Goal: Information Seeking & Learning: Learn about a topic

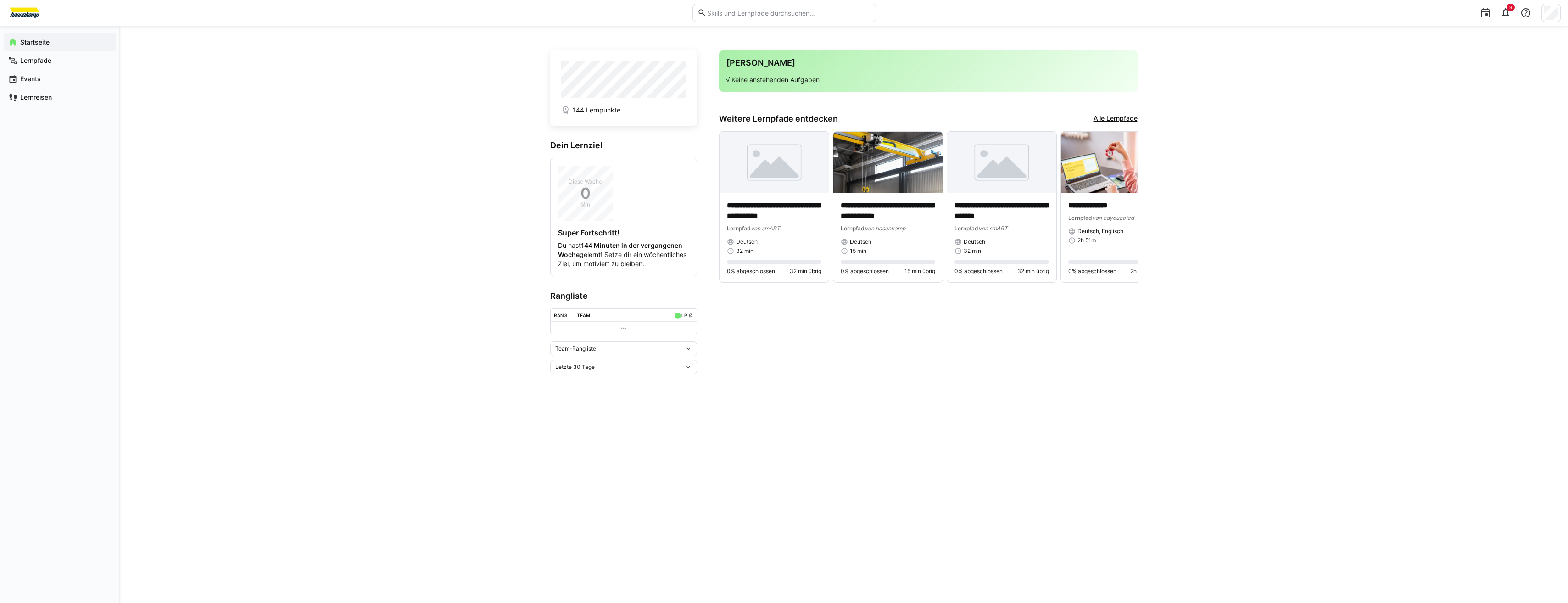
click at [1130, 117] on link "Alle Lernpfade" at bounding box center [1115, 119] width 44 height 10
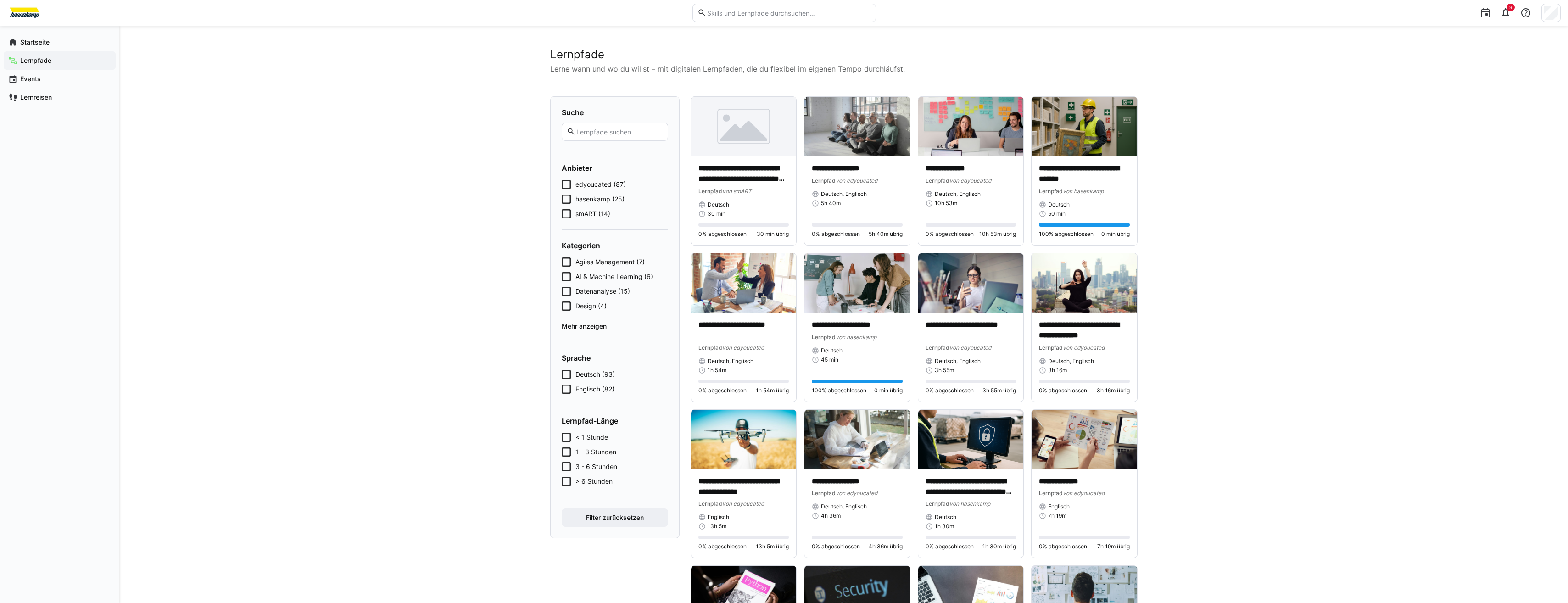
click at [573, 216] on eds-checkbox "smART (14)" at bounding box center [614, 213] width 106 height 9
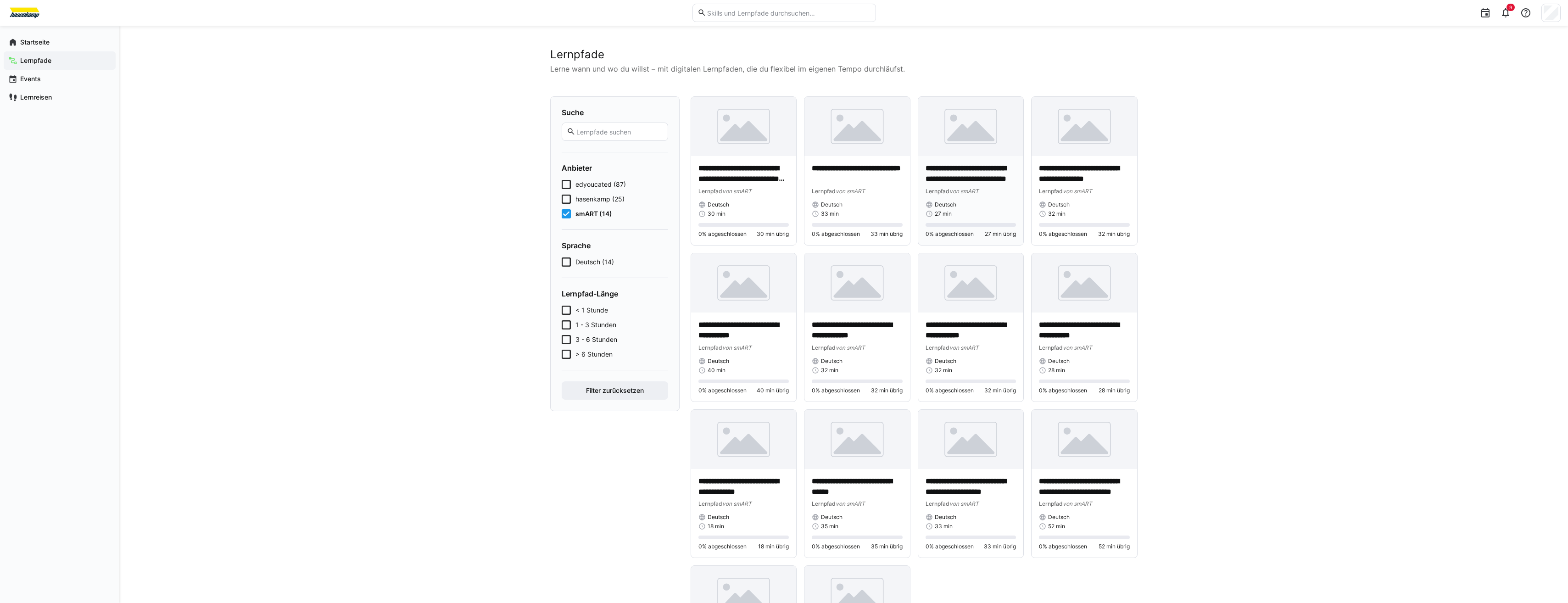
click at [955, 177] on p "**********" at bounding box center [971, 173] width 91 height 21
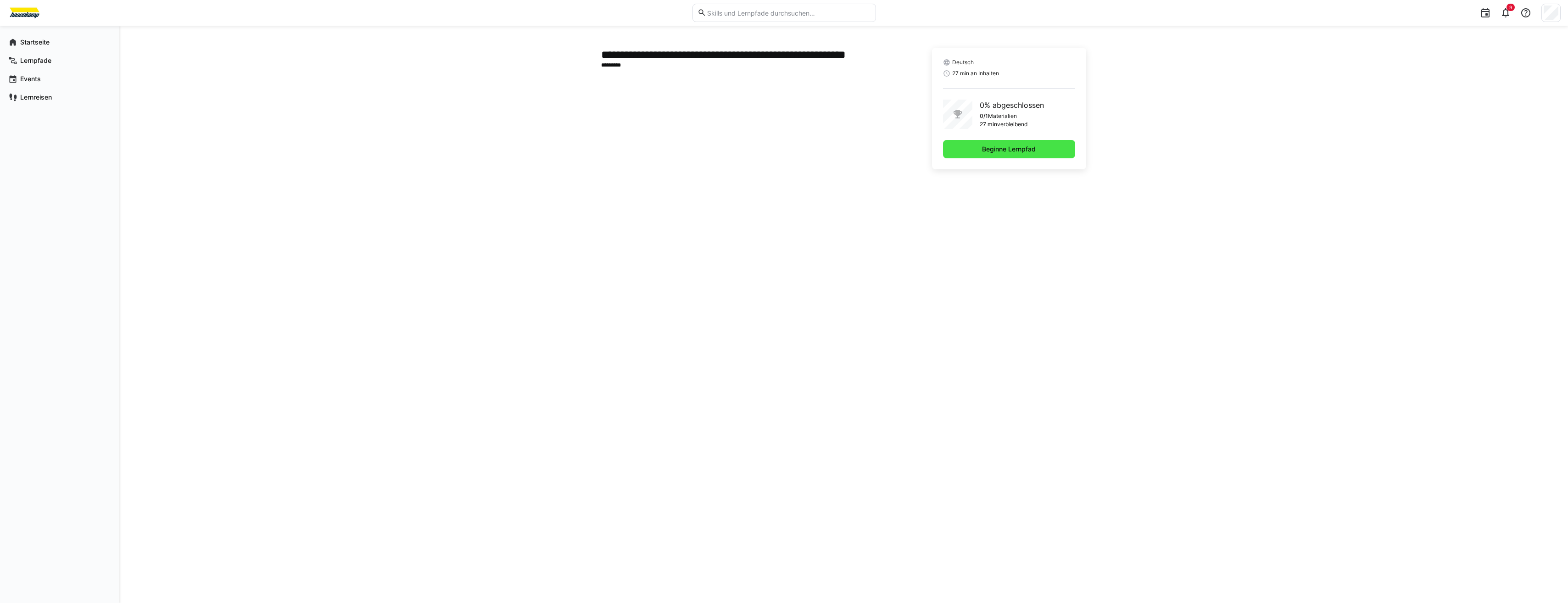
click at [951, 152] on span "Beginne Lernpfad" at bounding box center [1008, 149] width 132 height 19
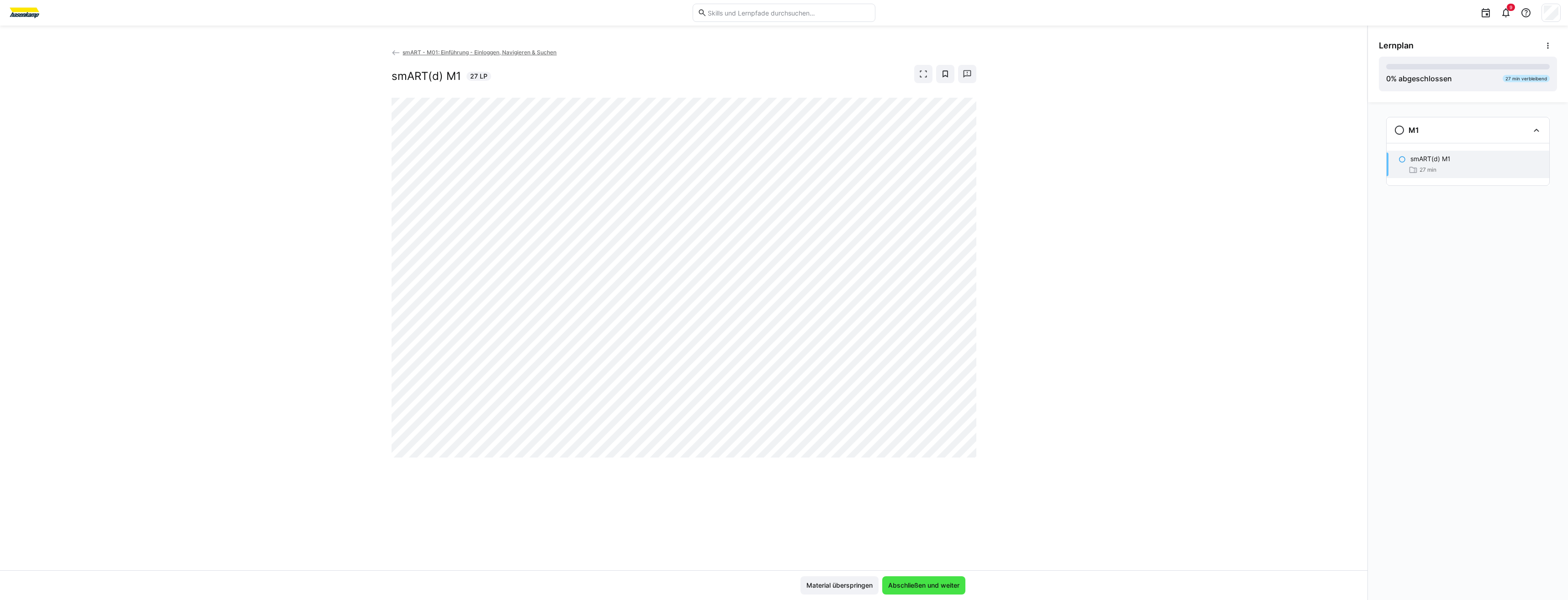
click at [923, 587] on span "Abschließen und weiter" at bounding box center [923, 585] width 74 height 9
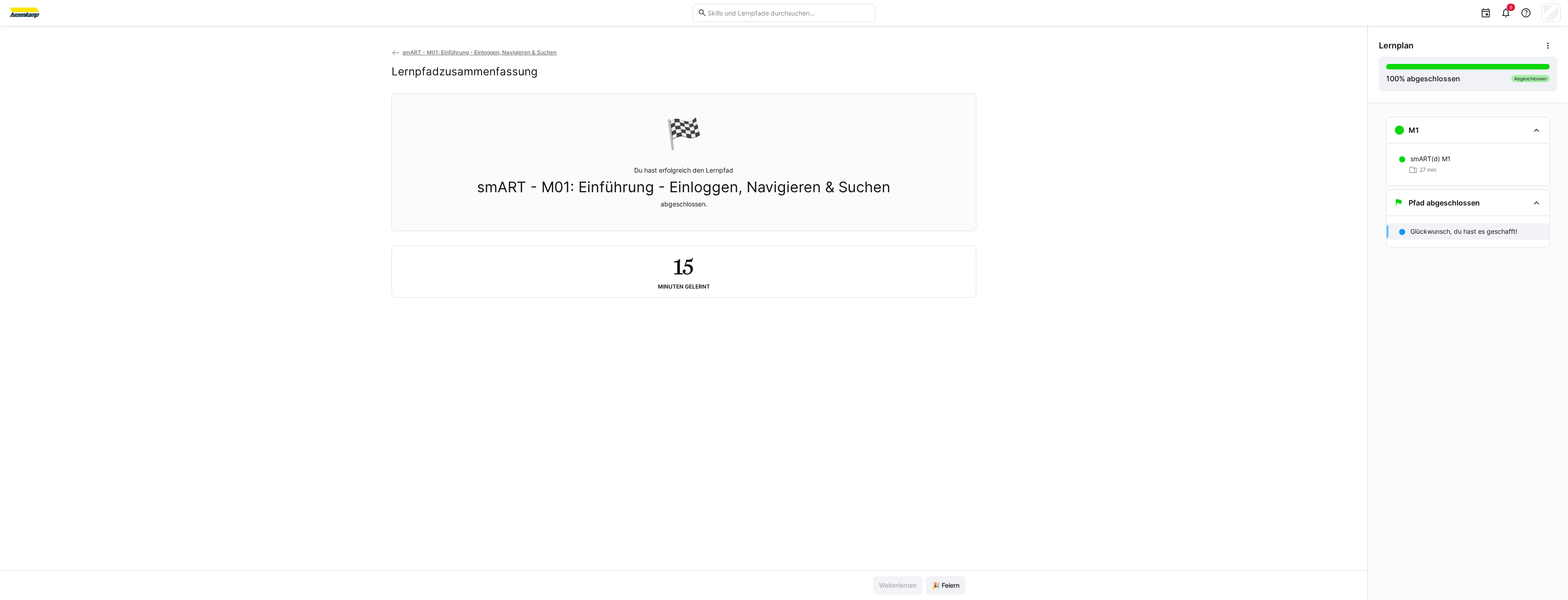
click at [396, 50] on eds-icon at bounding box center [396, 52] width 9 height 9
click at [417, 50] on span "smART - M01: Einführung - Einloggen, Navigieren & Suchen" at bounding box center [479, 52] width 154 height 7
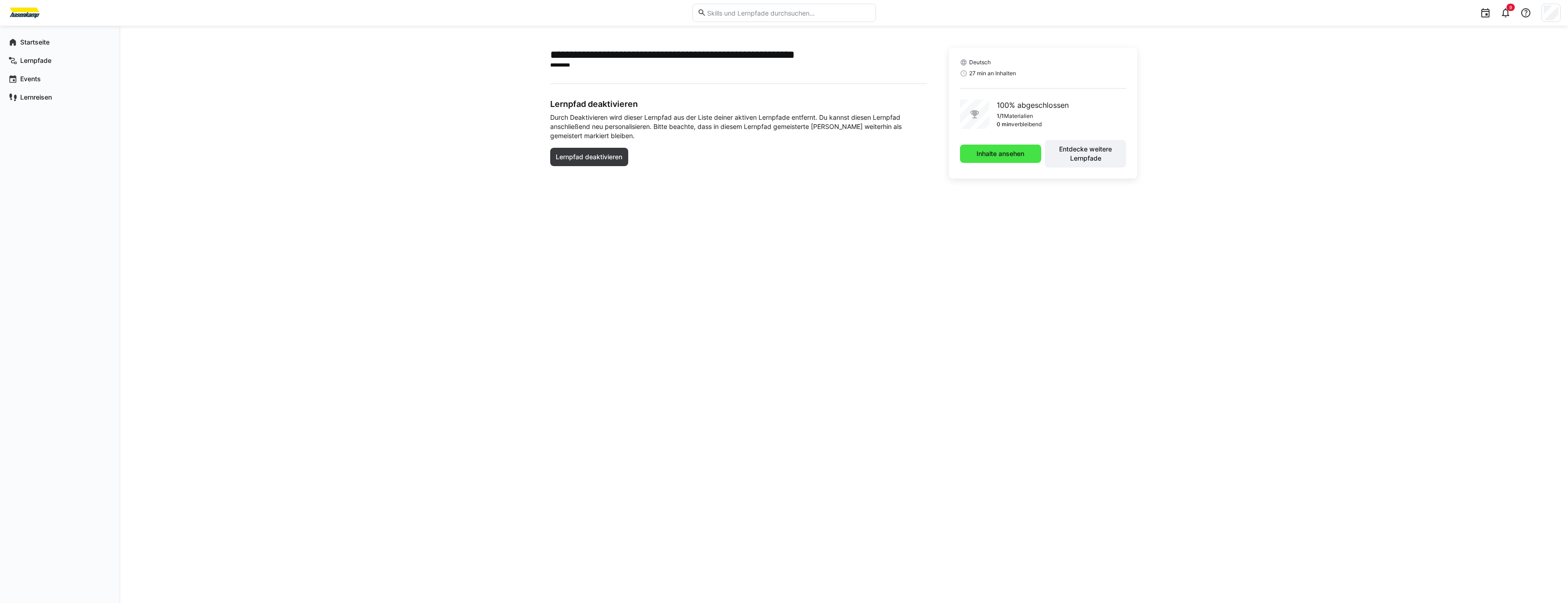
click at [971, 152] on span "Inhalte ansehen" at bounding box center [1000, 153] width 82 height 19
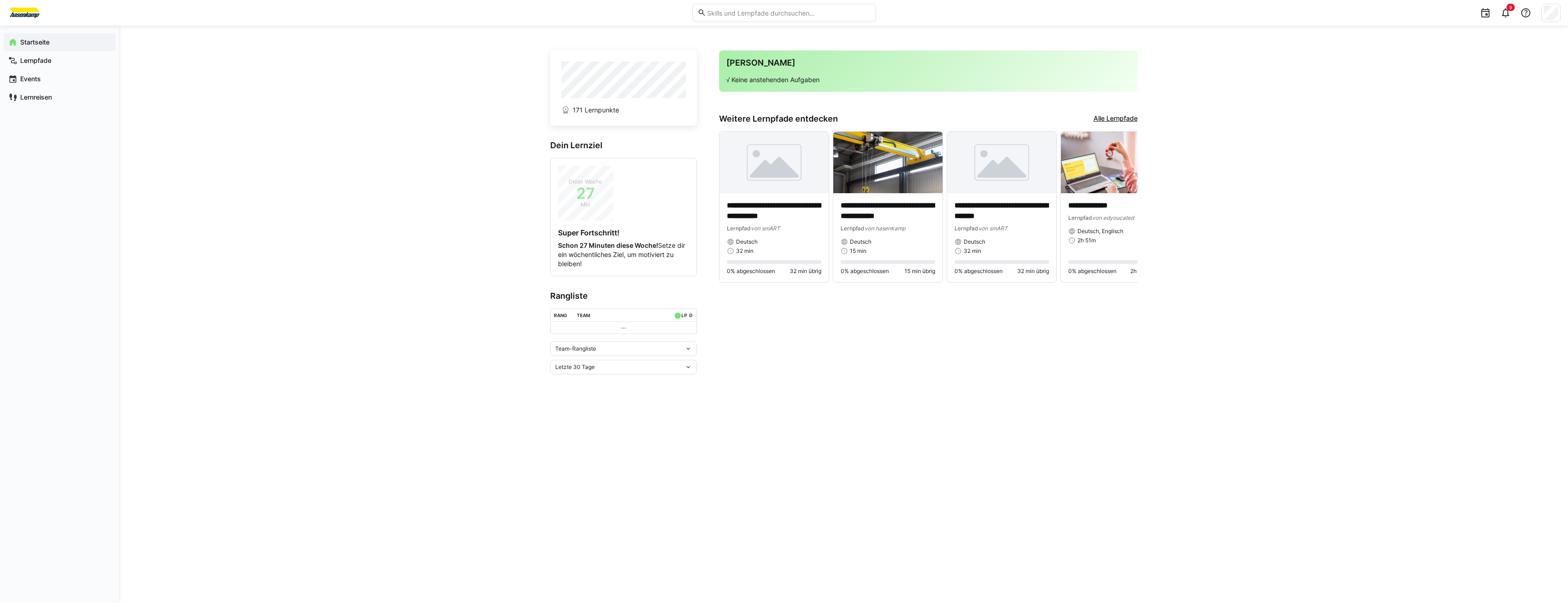
click at [1109, 119] on link "Alle Lernpfade" at bounding box center [1115, 119] width 44 height 10
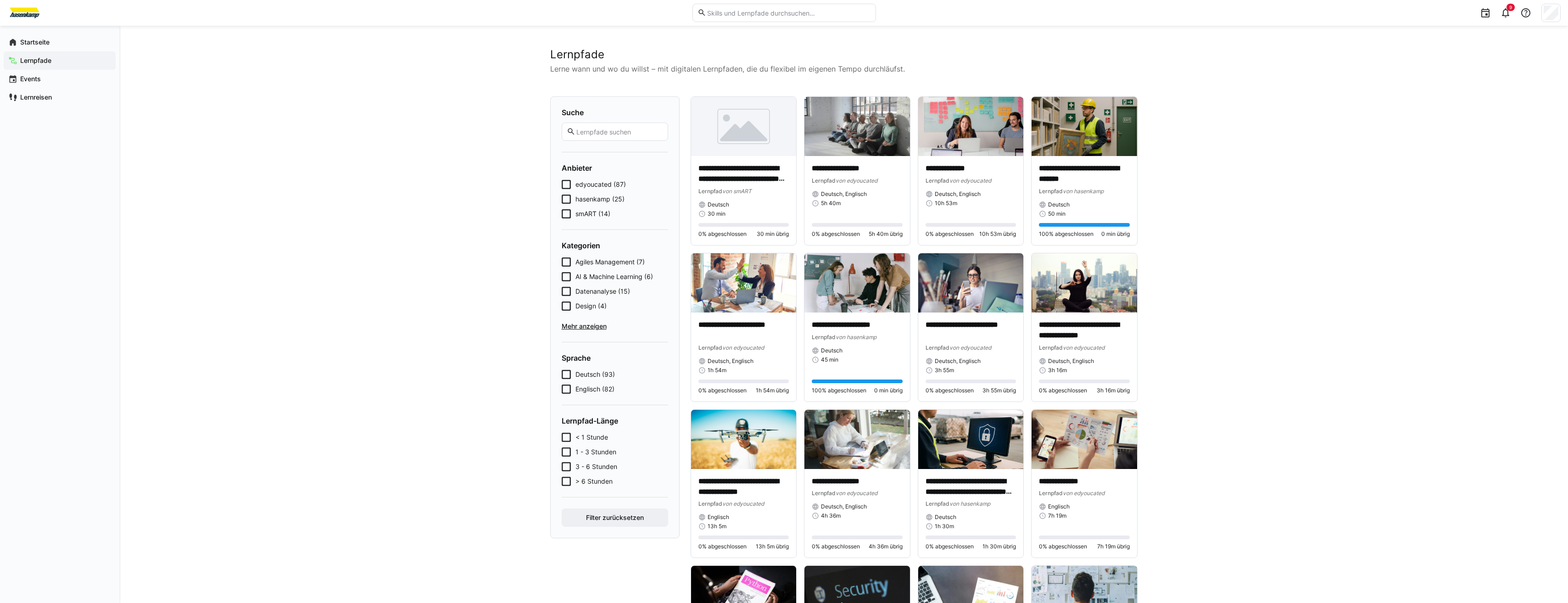
click at [583, 212] on span "smART (14)" at bounding box center [593, 213] width 35 height 9
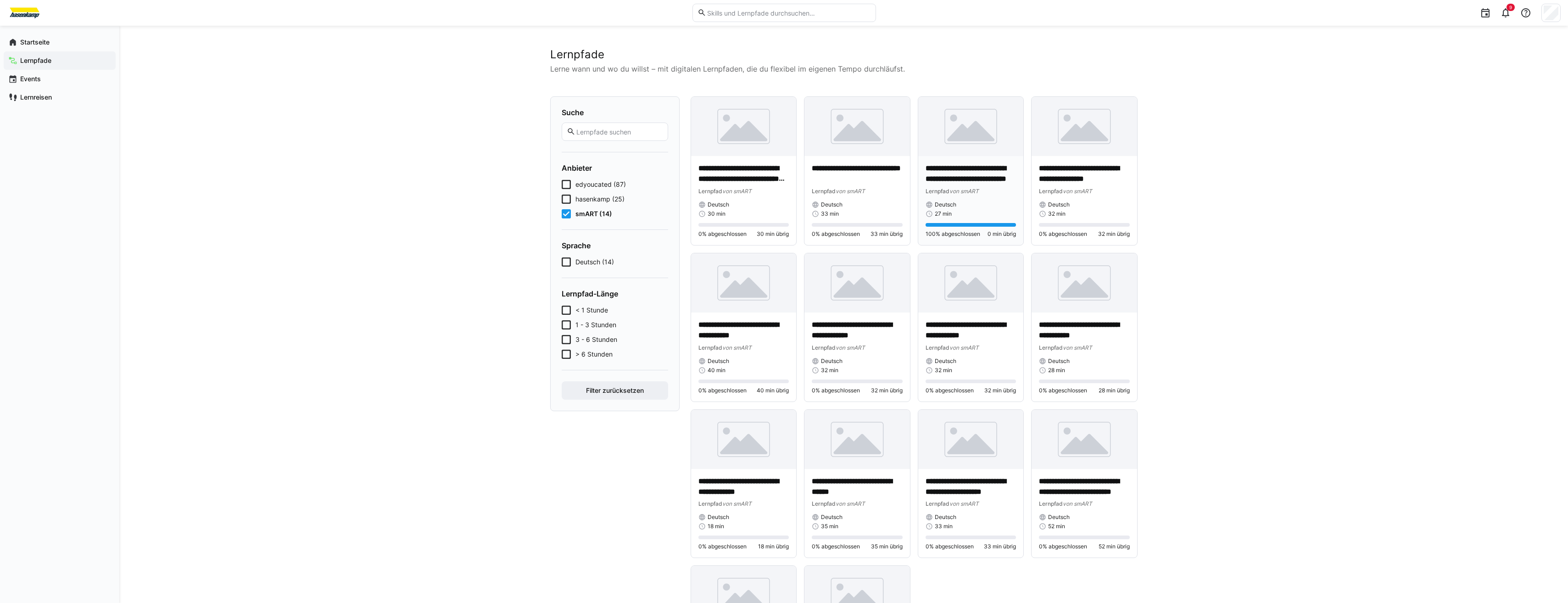
click at [955, 173] on p "**********" at bounding box center [971, 173] width 91 height 21
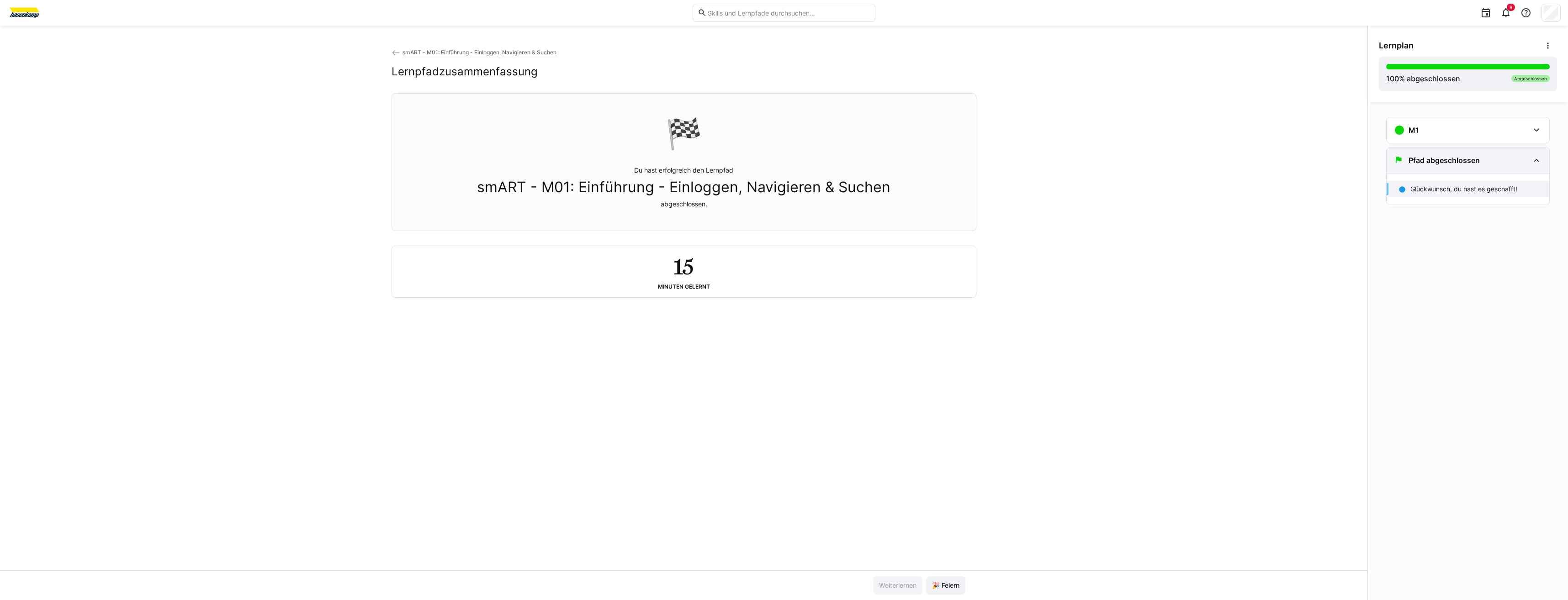
click at [1533, 162] on eds-icon at bounding box center [1536, 160] width 11 height 11
click at [1544, 134] on div "M1" at bounding box center [1468, 130] width 162 height 26
click at [1384, 63] on div "100 % abgeschlossen Abgeschlossen" at bounding box center [1467, 74] width 178 height 35
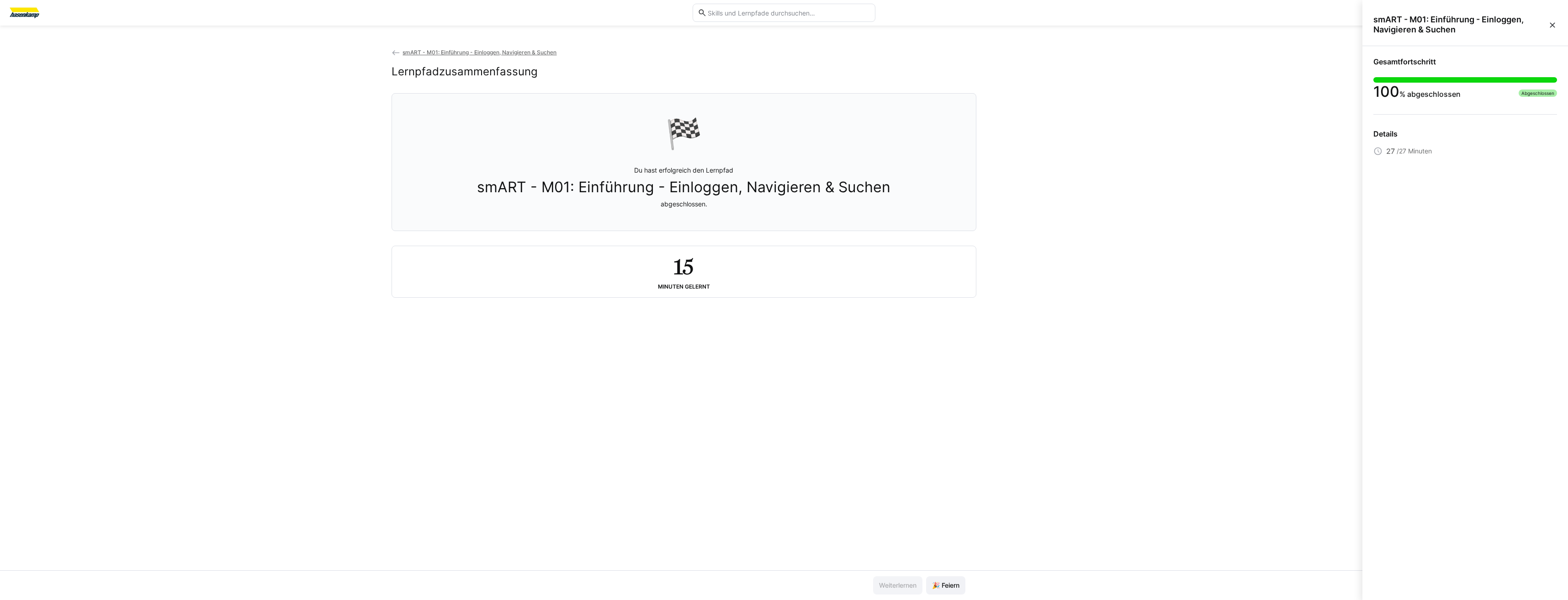
click at [1394, 63] on body "9 smART - M01: Einführung - Einloggen, Navigieren & Suchen Lernpfadzusammenfass…" at bounding box center [784, 300] width 1568 height 600
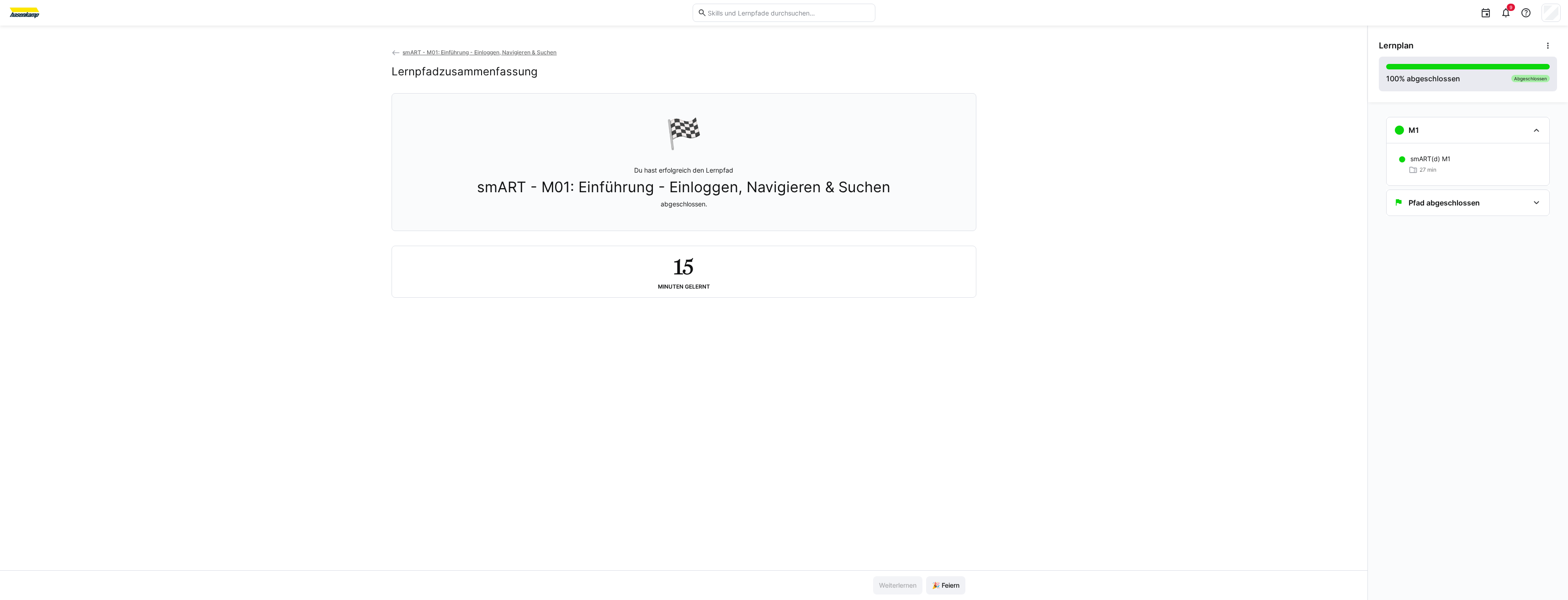
click at [1394, 63] on div "100 % abgeschlossen Abgeschlossen" at bounding box center [1467, 74] width 178 height 35
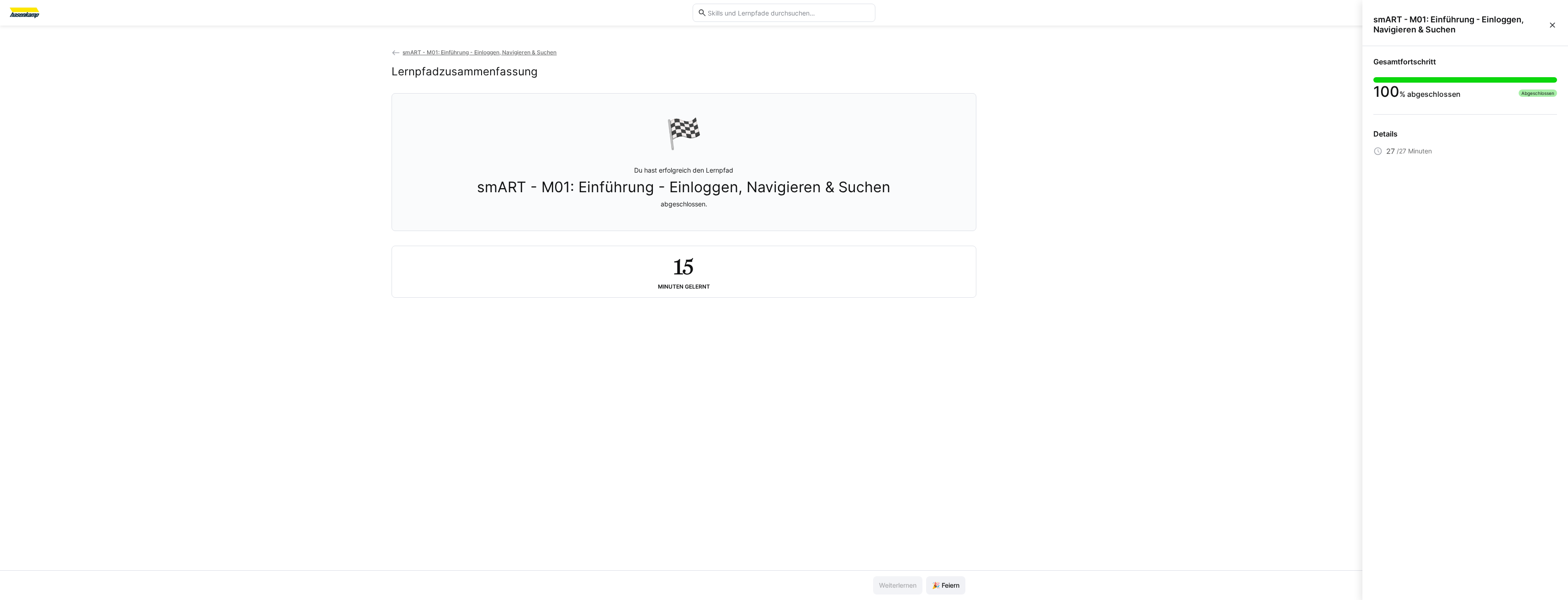
click at [1375, 81] on div at bounding box center [1464, 80] width 183 height 5
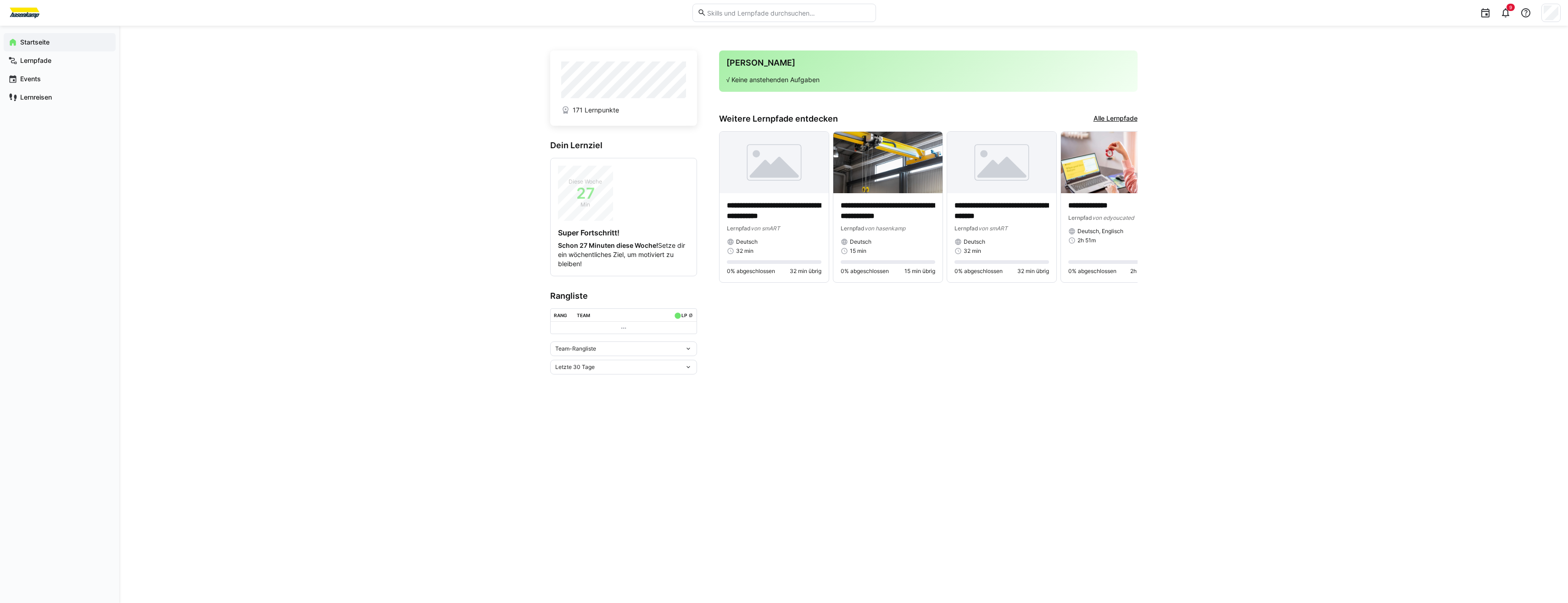
click at [1123, 119] on link "Alle Lernpfade" at bounding box center [1115, 119] width 44 height 10
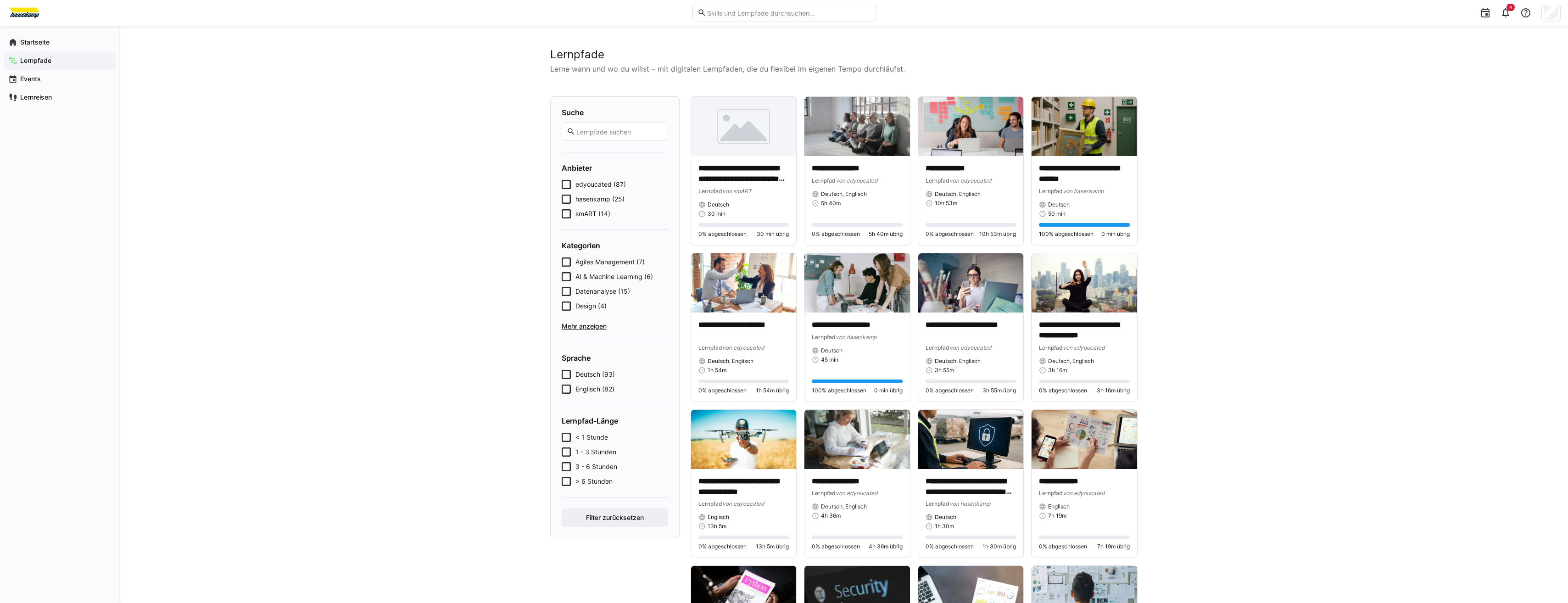
click at [587, 212] on span "smART (14)" at bounding box center [593, 213] width 35 height 9
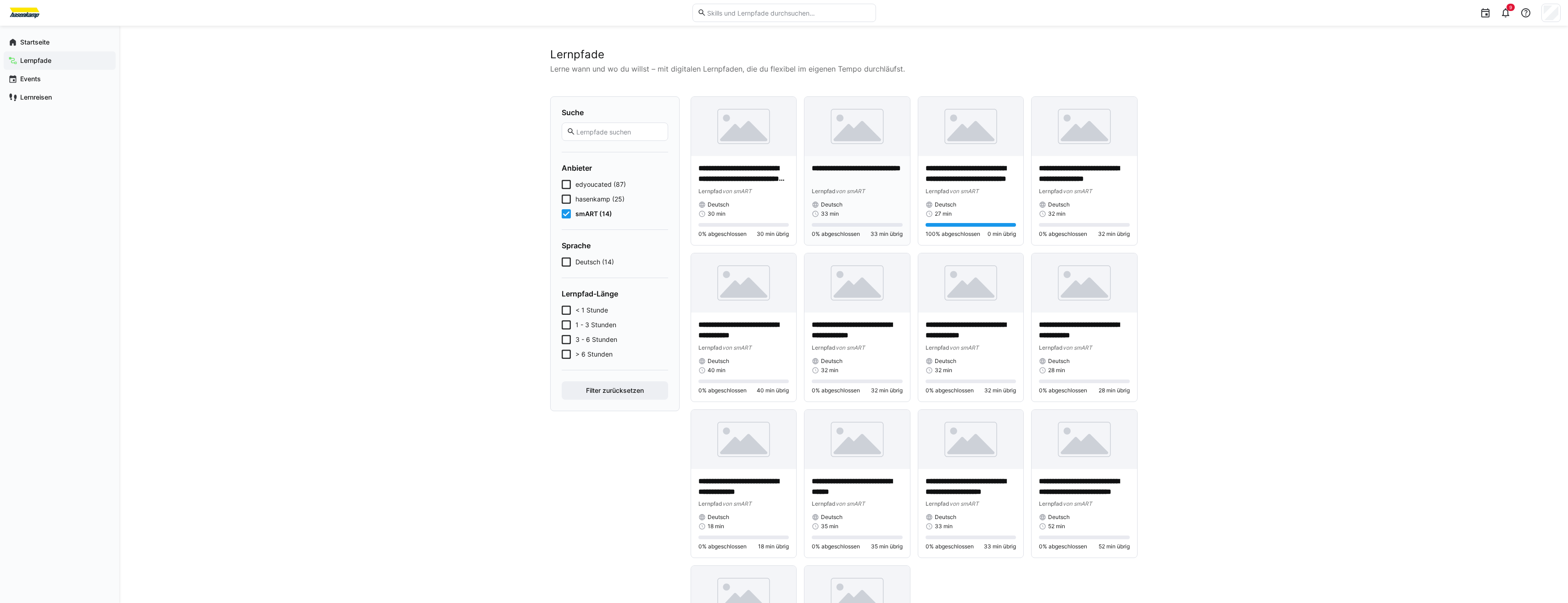
click at [833, 169] on p "**********" at bounding box center [857, 173] width 91 height 21
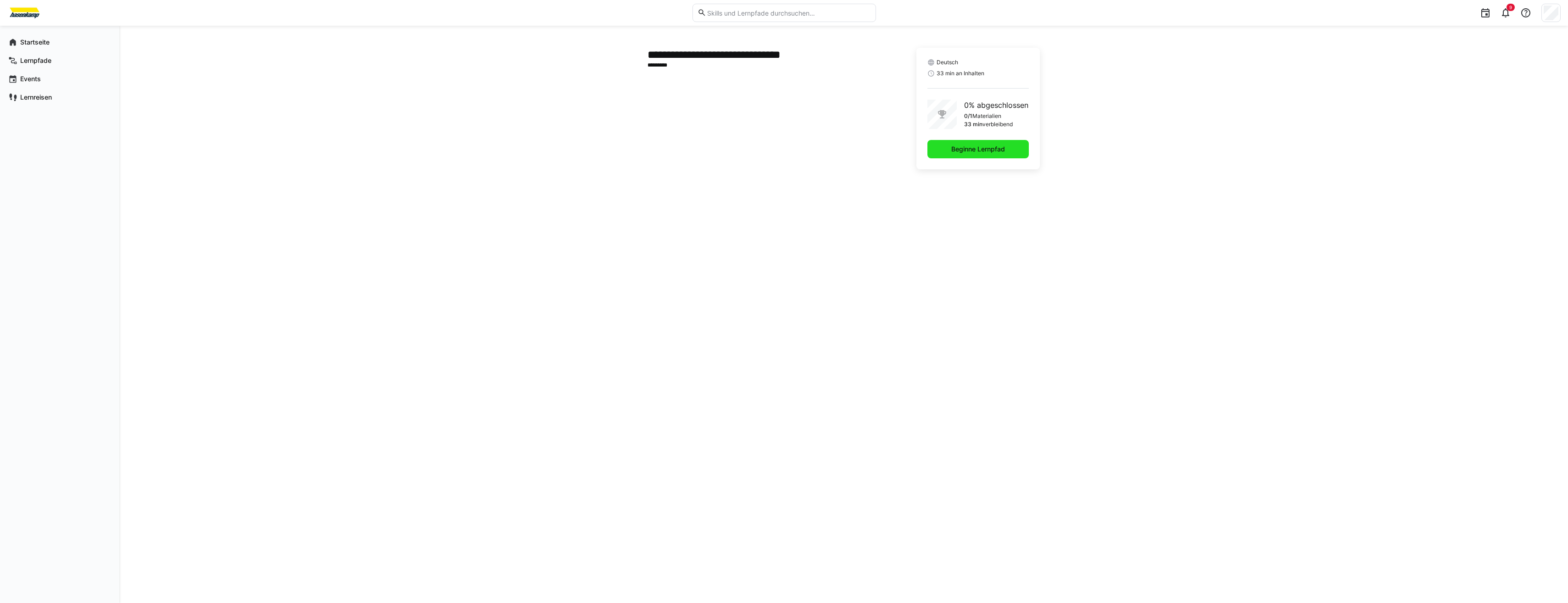
click at [966, 151] on span "Beginne Lernpfad" at bounding box center [978, 149] width 56 height 9
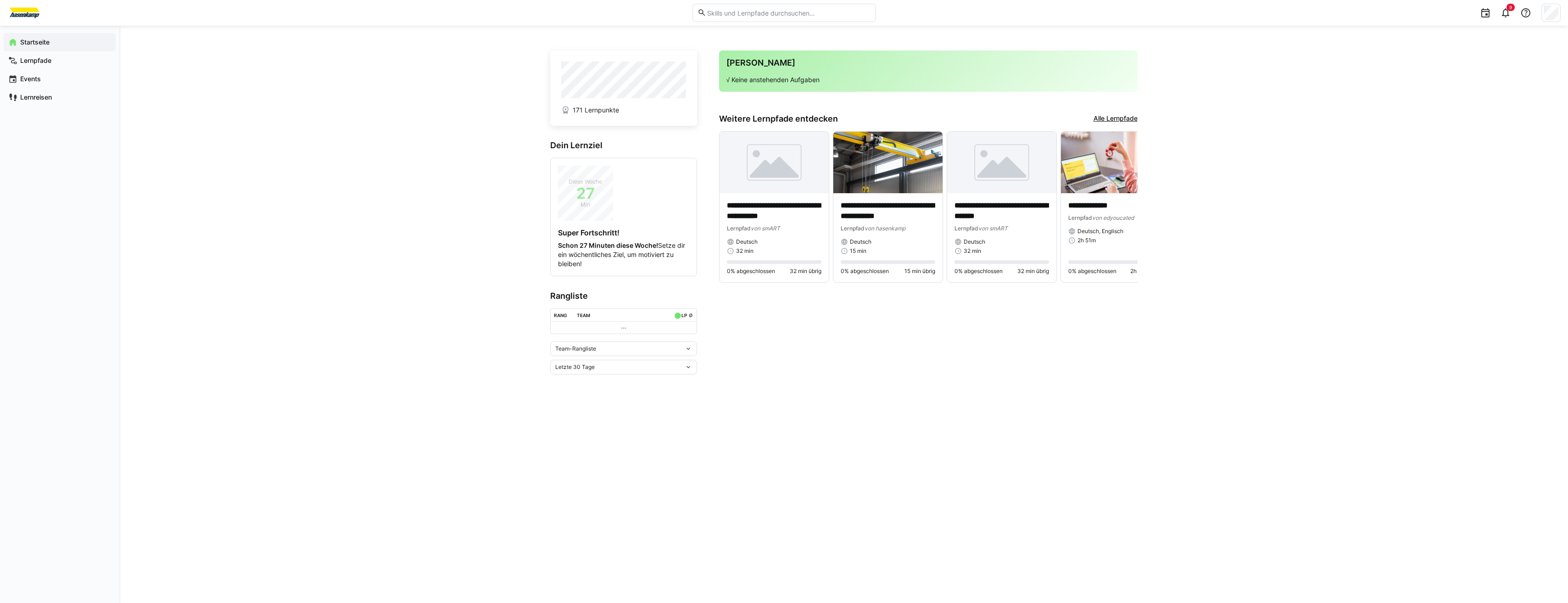
click at [1118, 116] on link "Alle Lernpfade" at bounding box center [1115, 119] width 44 height 10
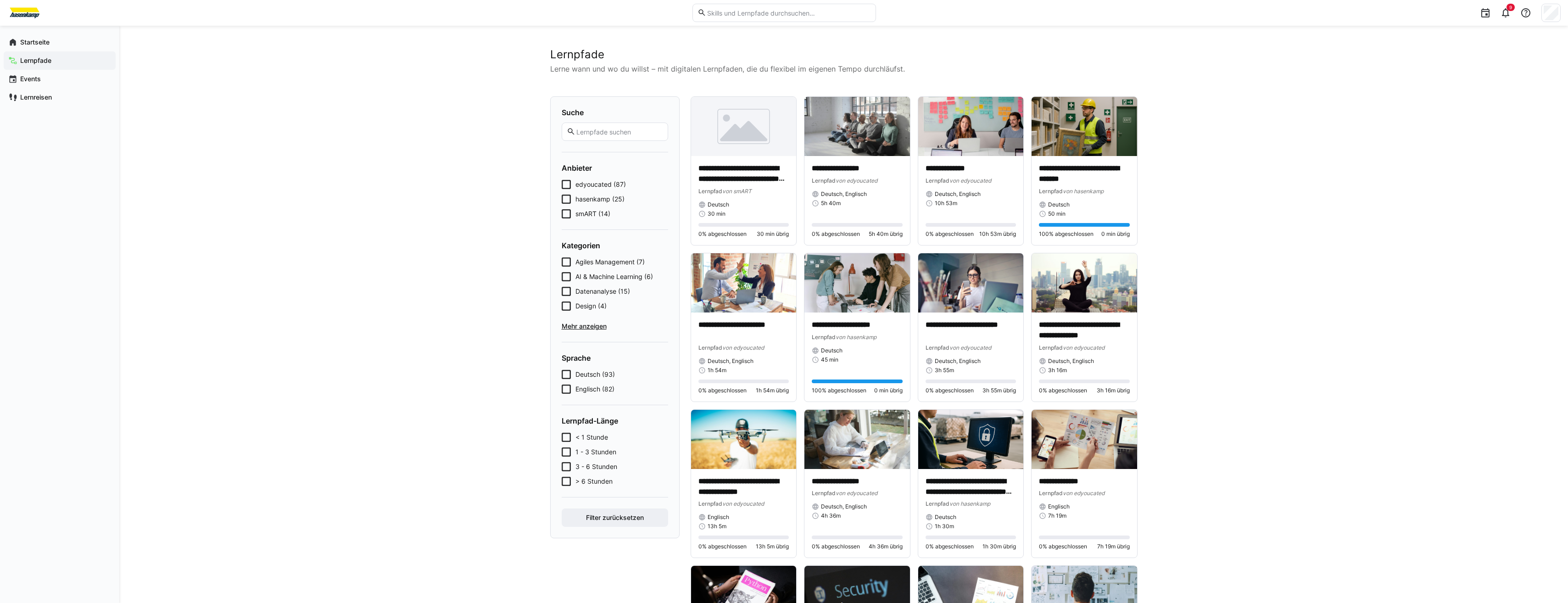
click at [582, 214] on span "smART (14)" at bounding box center [593, 213] width 35 height 9
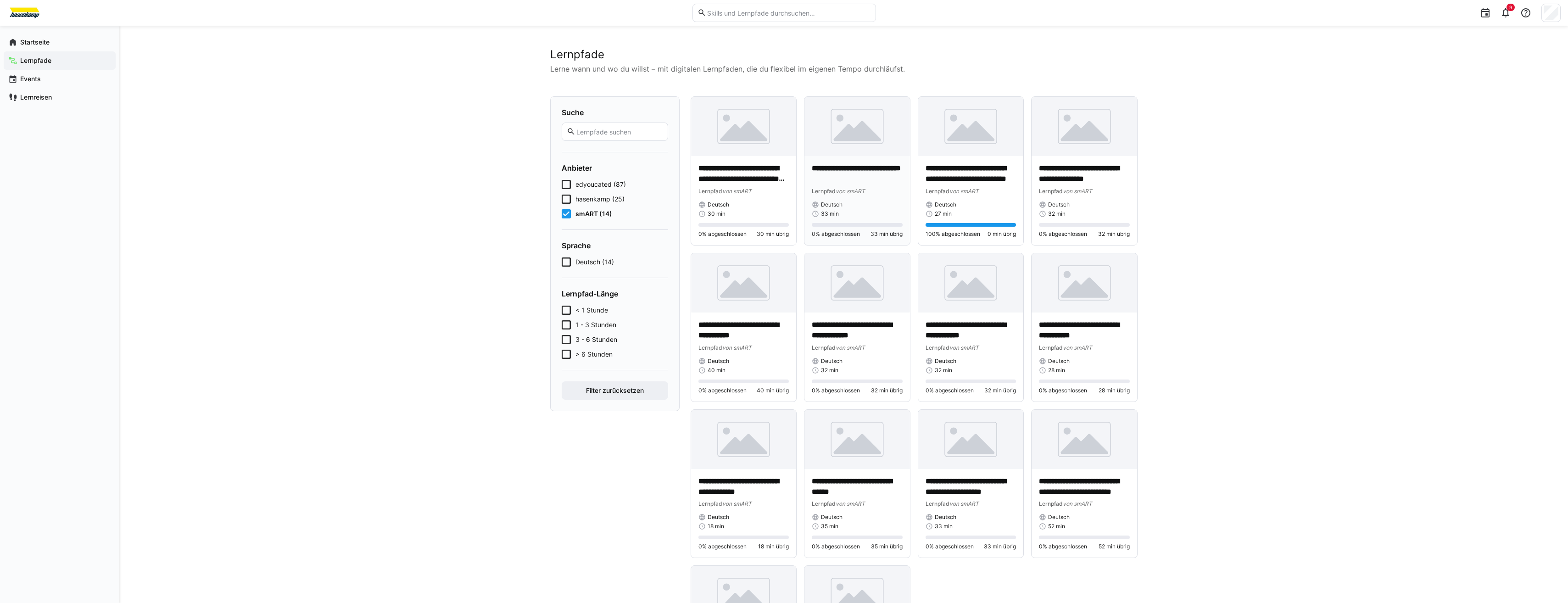
click at [858, 179] on p "**********" at bounding box center [857, 173] width 91 height 21
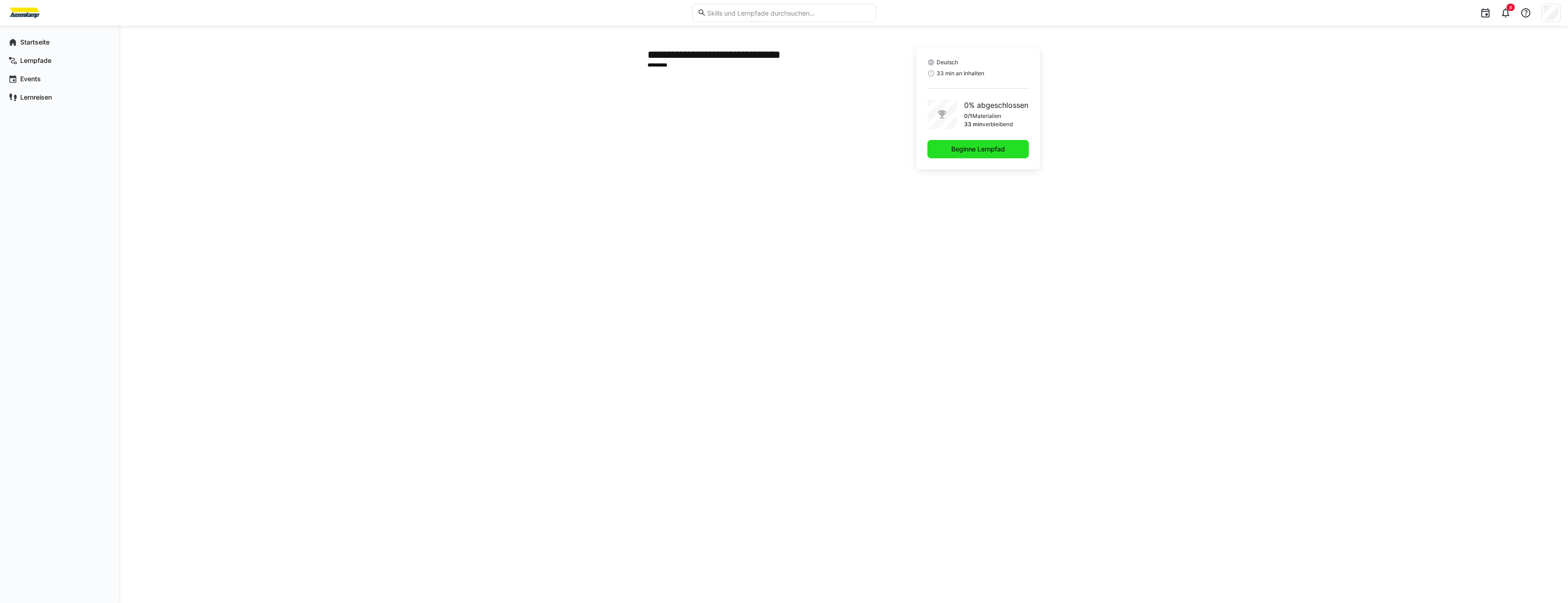
click at [938, 152] on span "Beginne Lernpfad" at bounding box center [978, 149] width 101 height 19
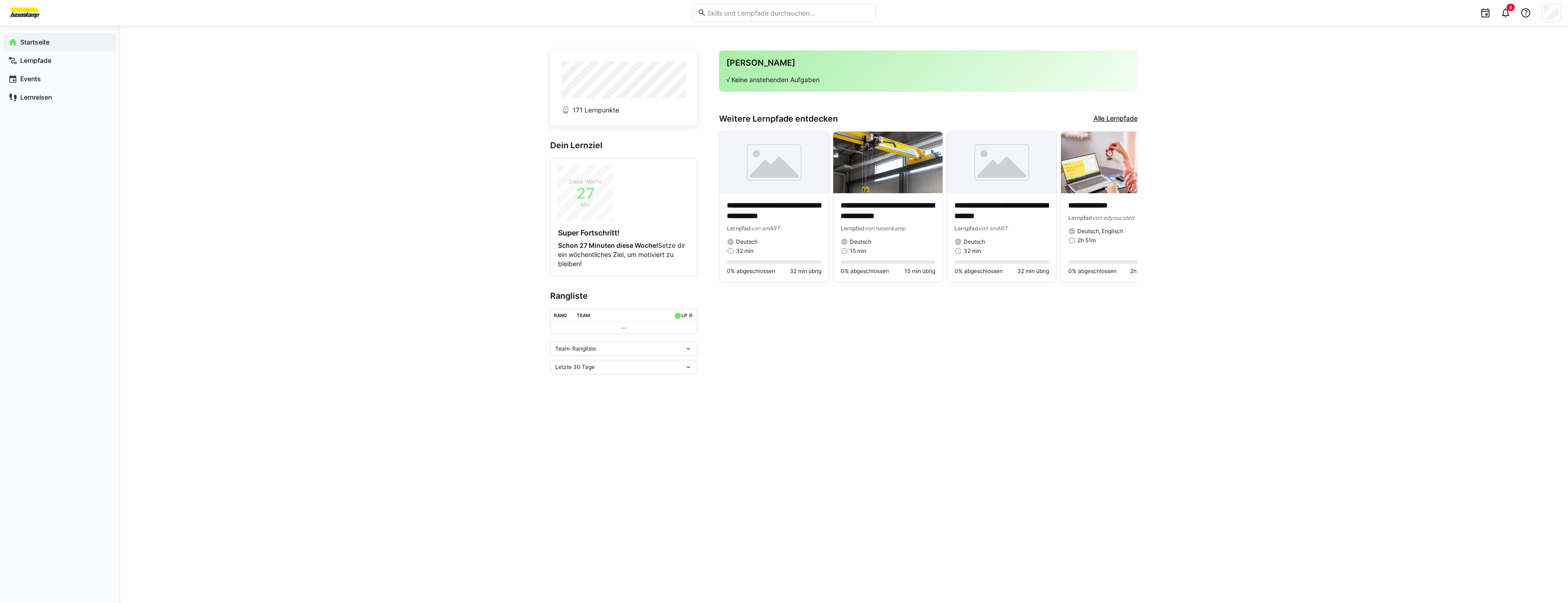
click at [1118, 116] on link "Alle Lernpfade" at bounding box center [1115, 119] width 44 height 10
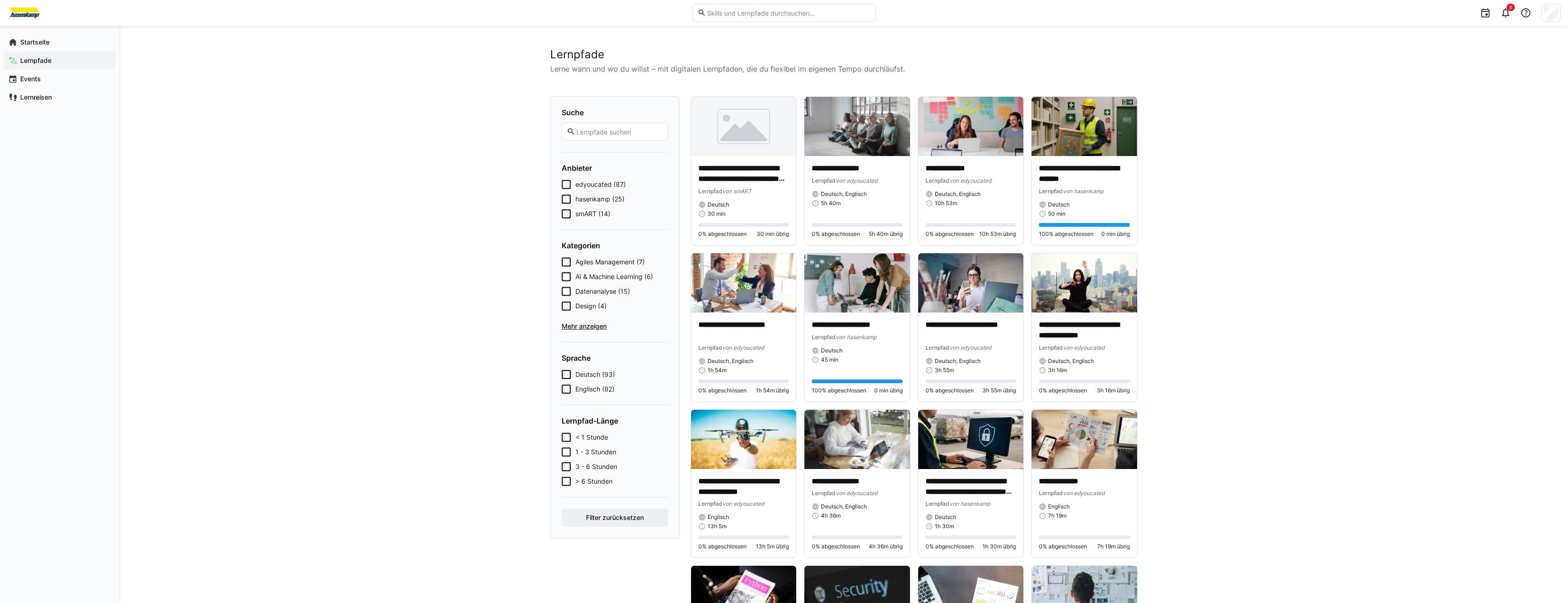
click at [577, 213] on span "smART (14)" at bounding box center [593, 213] width 35 height 9
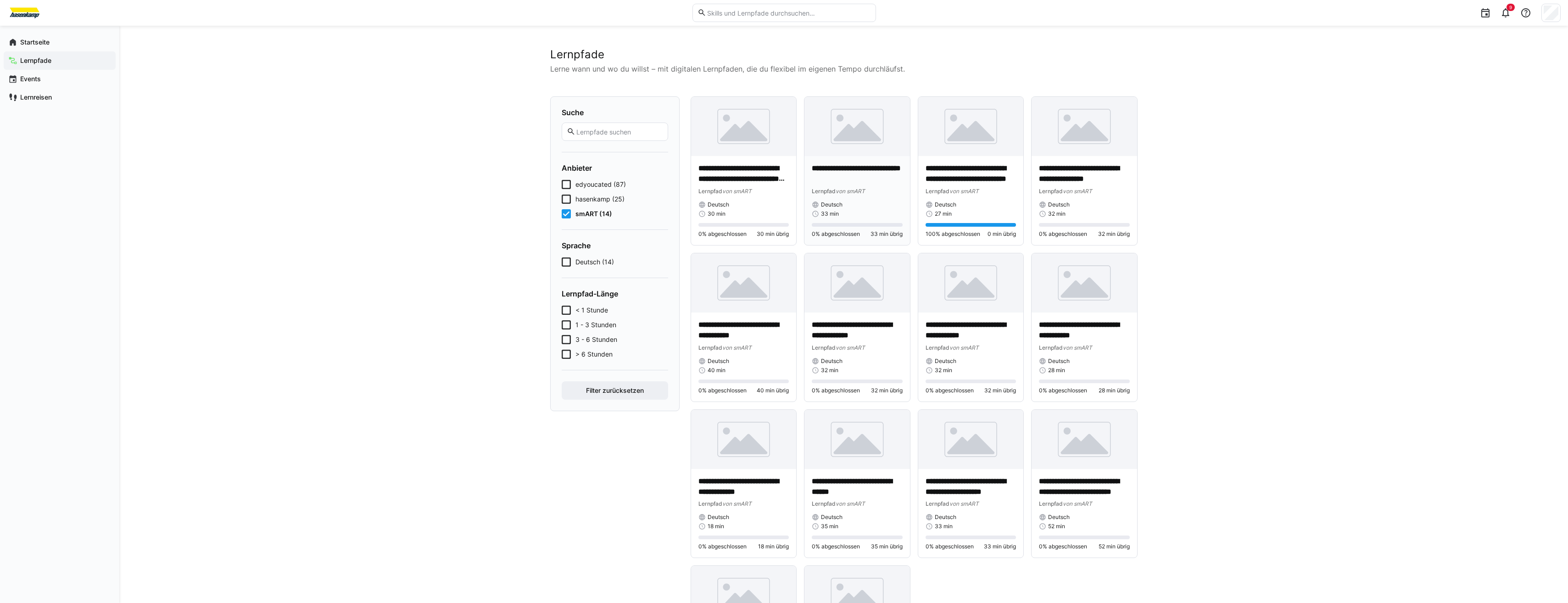
click at [855, 169] on p "**********" at bounding box center [857, 173] width 91 height 21
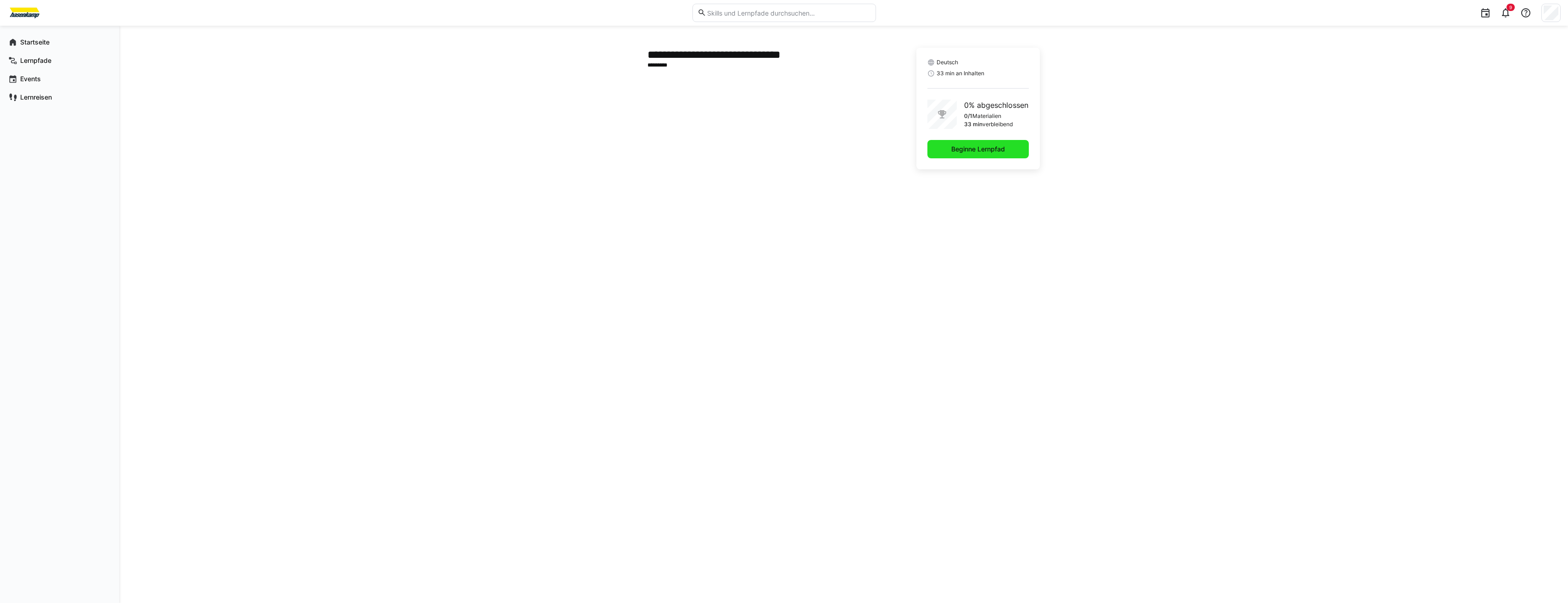
click at [957, 149] on span "Beginne Lernpfad" at bounding box center [978, 149] width 56 height 9
